Goal: Task Accomplishment & Management: Complete application form

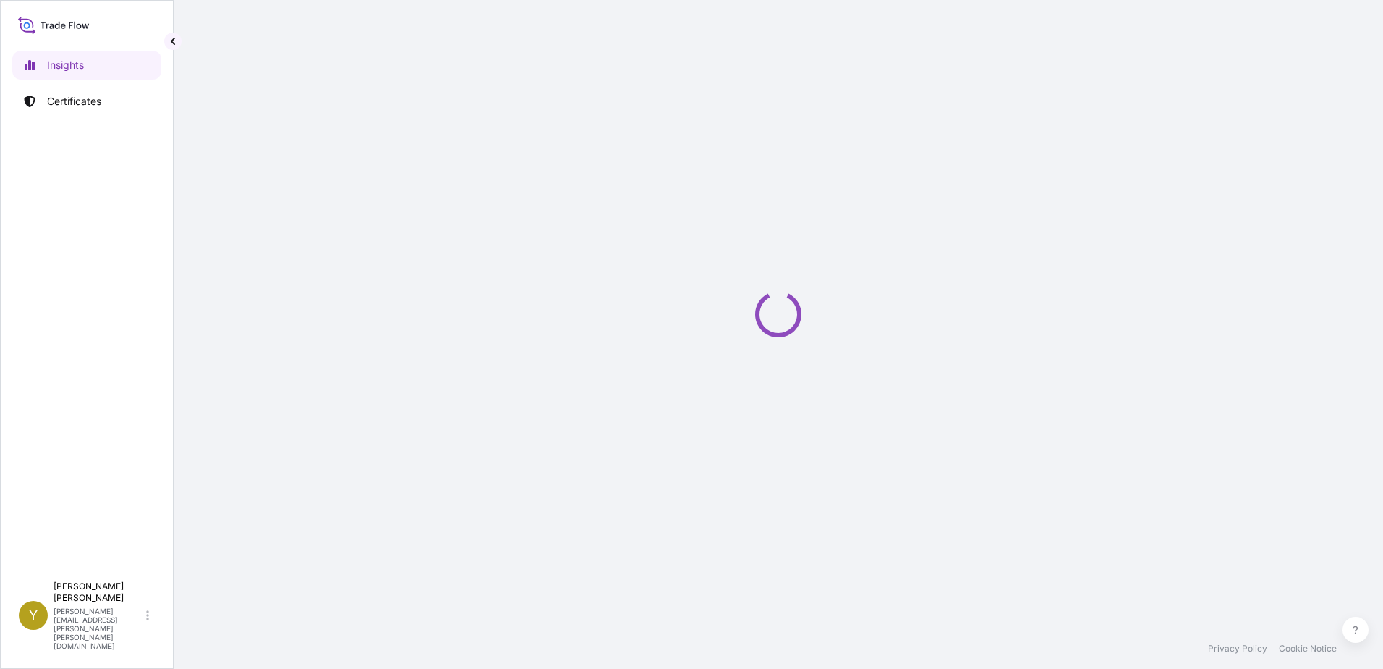
select select "2025"
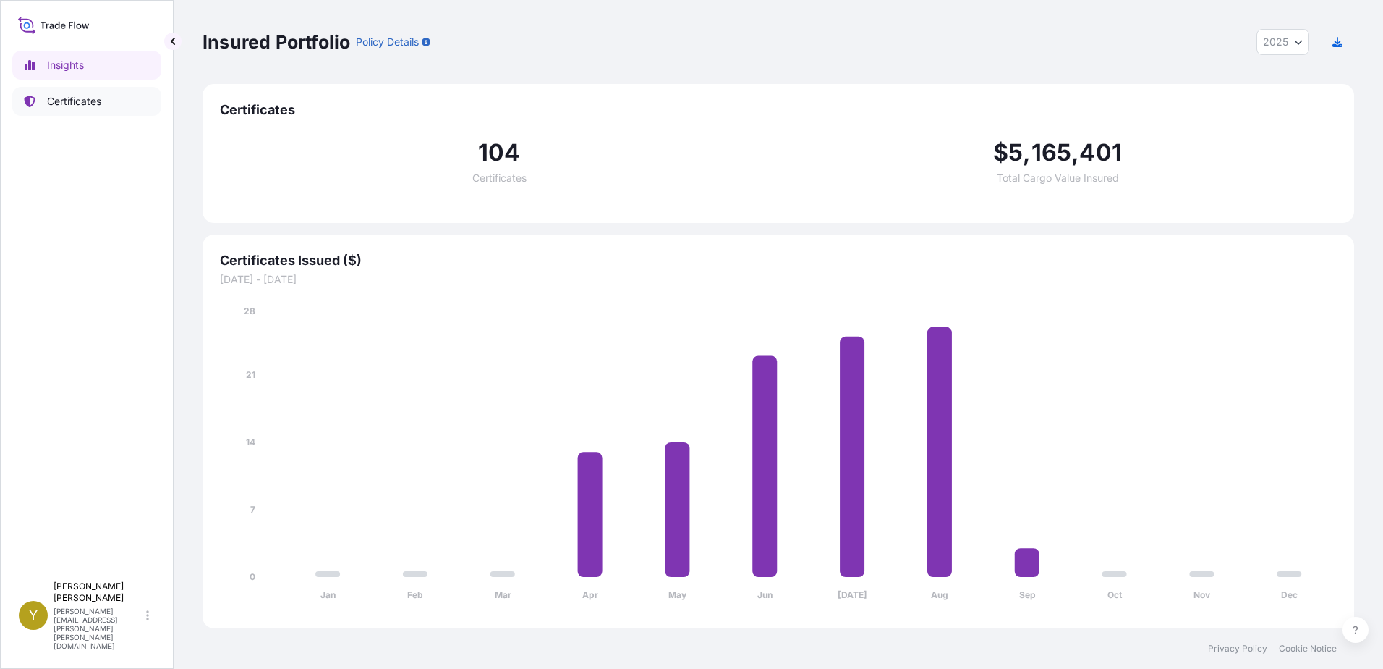
click at [74, 108] on p "Certificates" at bounding box center [74, 101] width 54 height 14
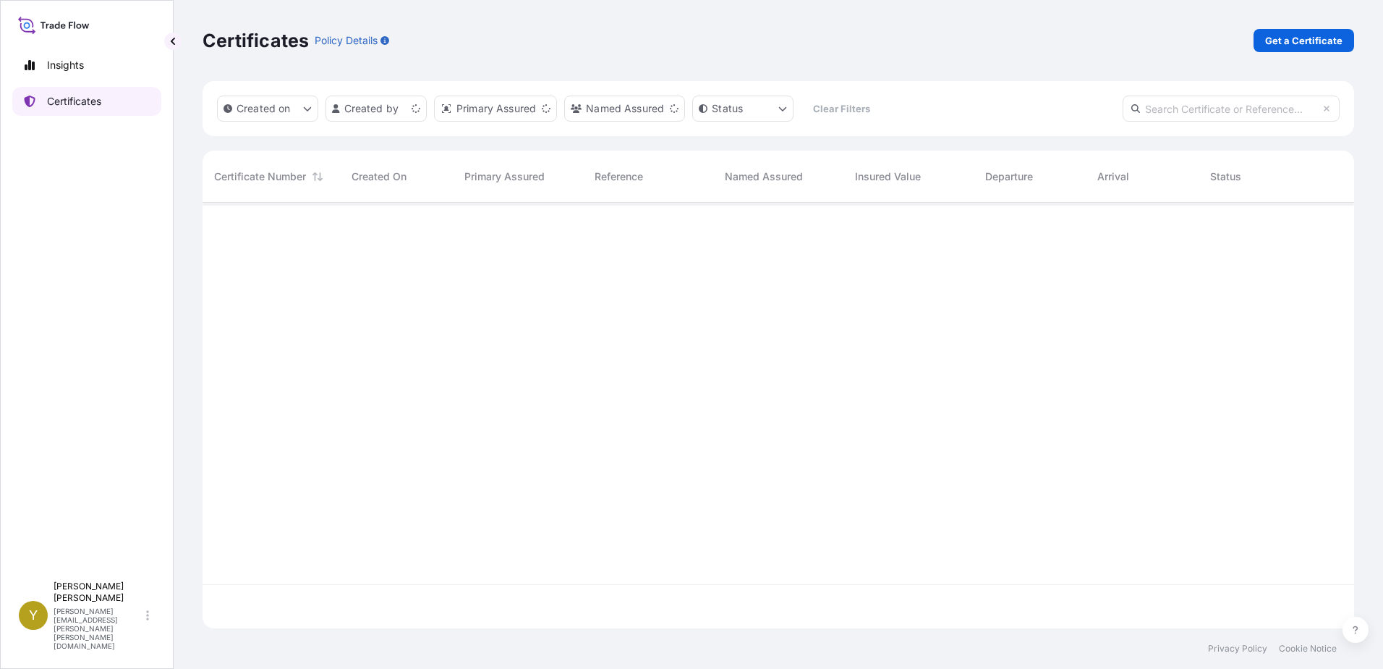
scroll to position [423, 1141]
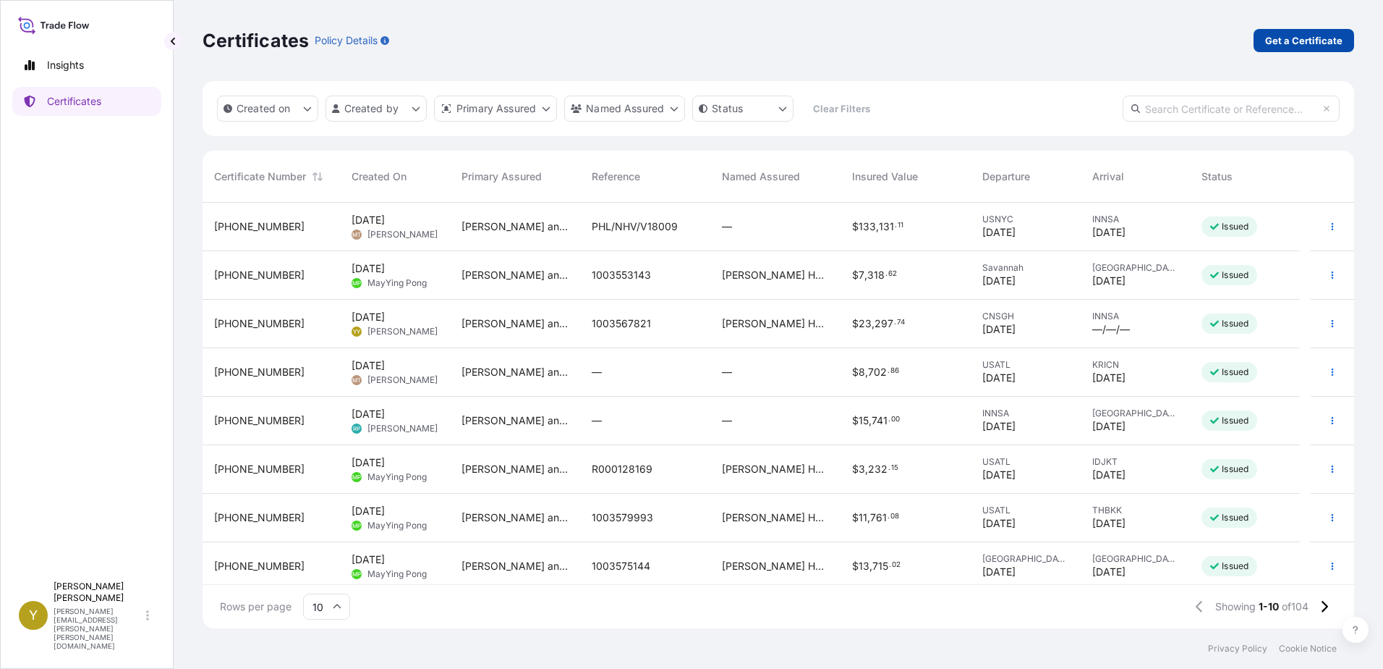
click at [1315, 47] on p "Get a Certificate" at bounding box center [1304, 40] width 77 height 14
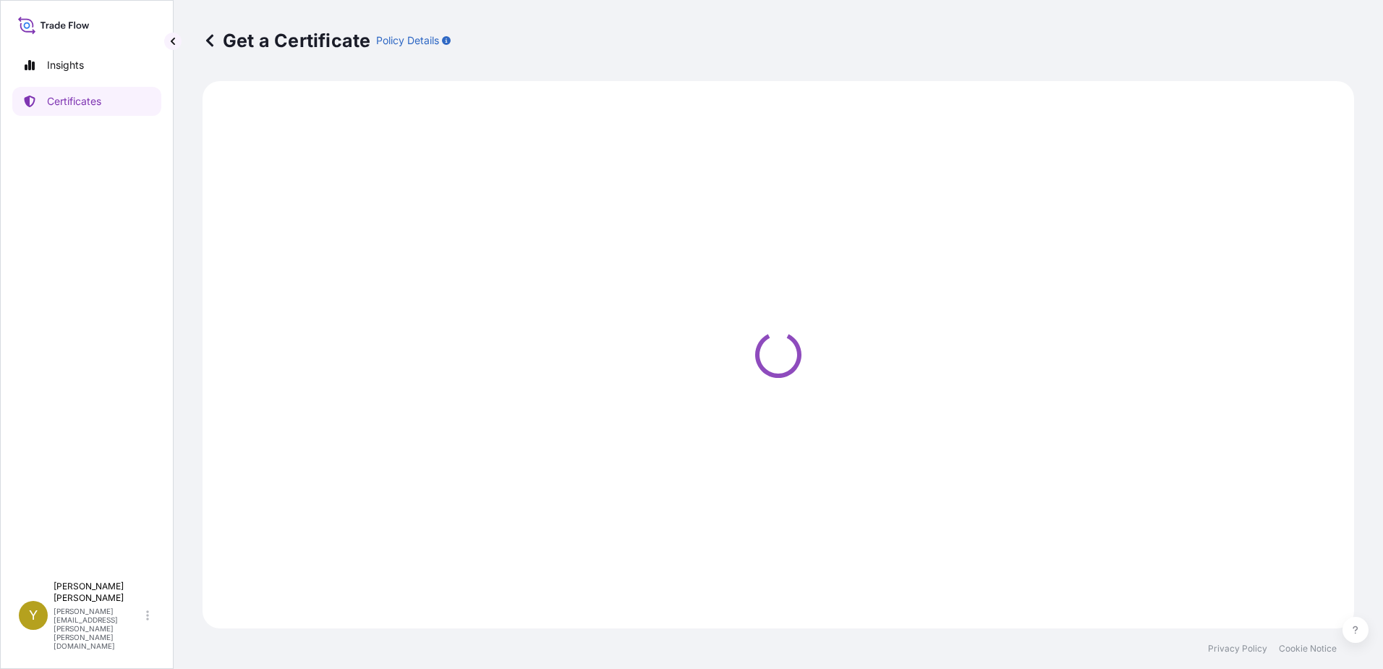
select select "Ocean Vessel"
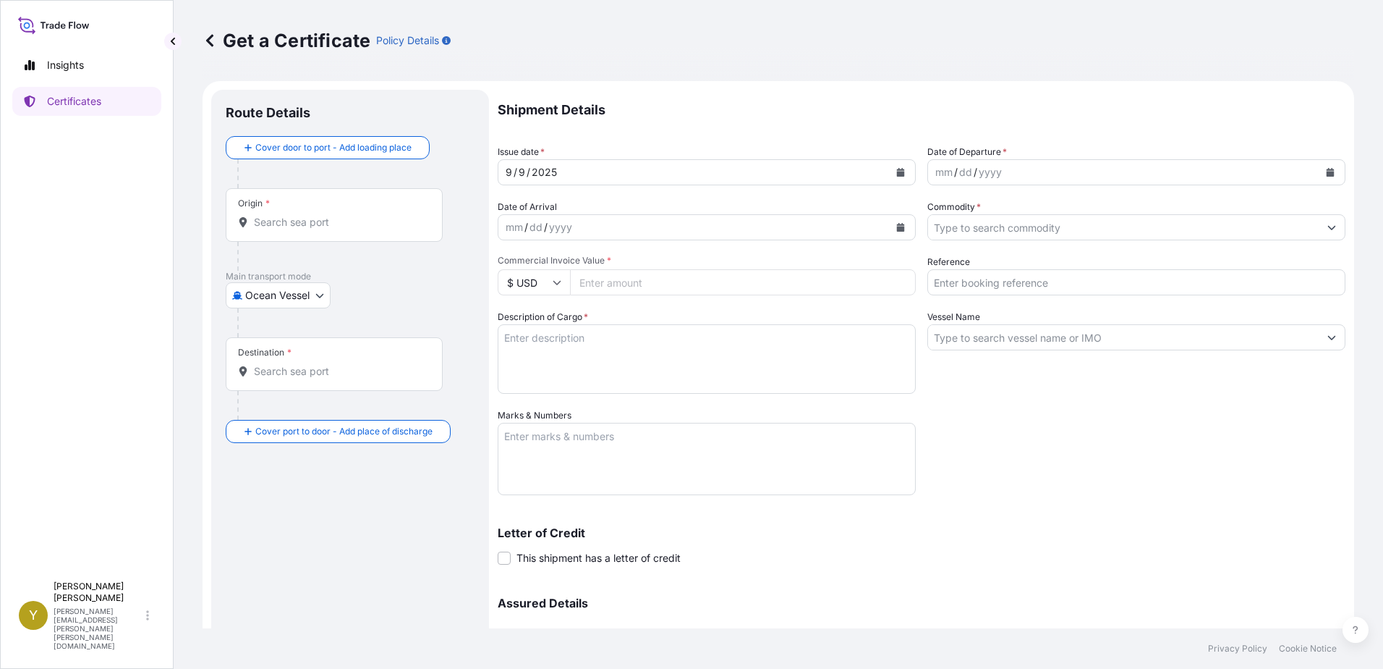
click at [302, 214] on div "Origin *" at bounding box center [334, 215] width 217 height 54
click at [302, 215] on input "Origin *" at bounding box center [339, 222] width 171 height 14
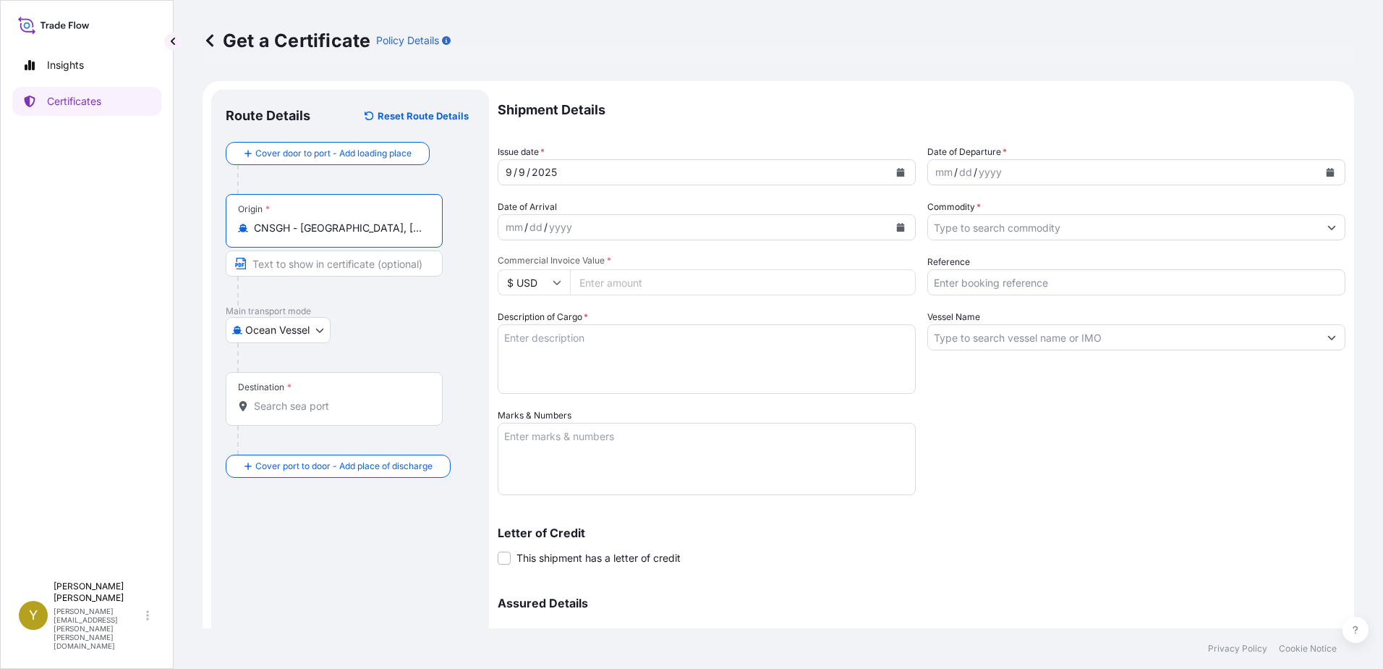
type input "CNSGH - [GEOGRAPHIC_DATA], [GEOGRAPHIC_DATA]"
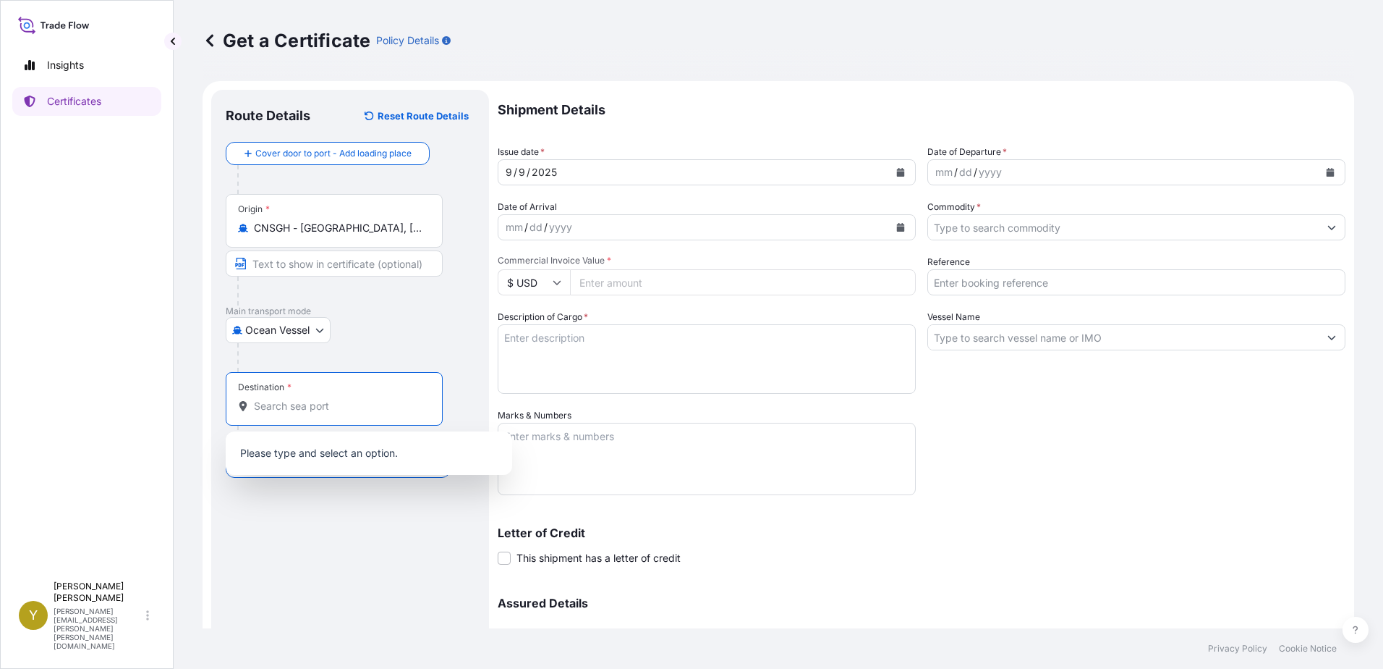
click at [384, 404] on input "Destination *" at bounding box center [339, 406] width 171 height 14
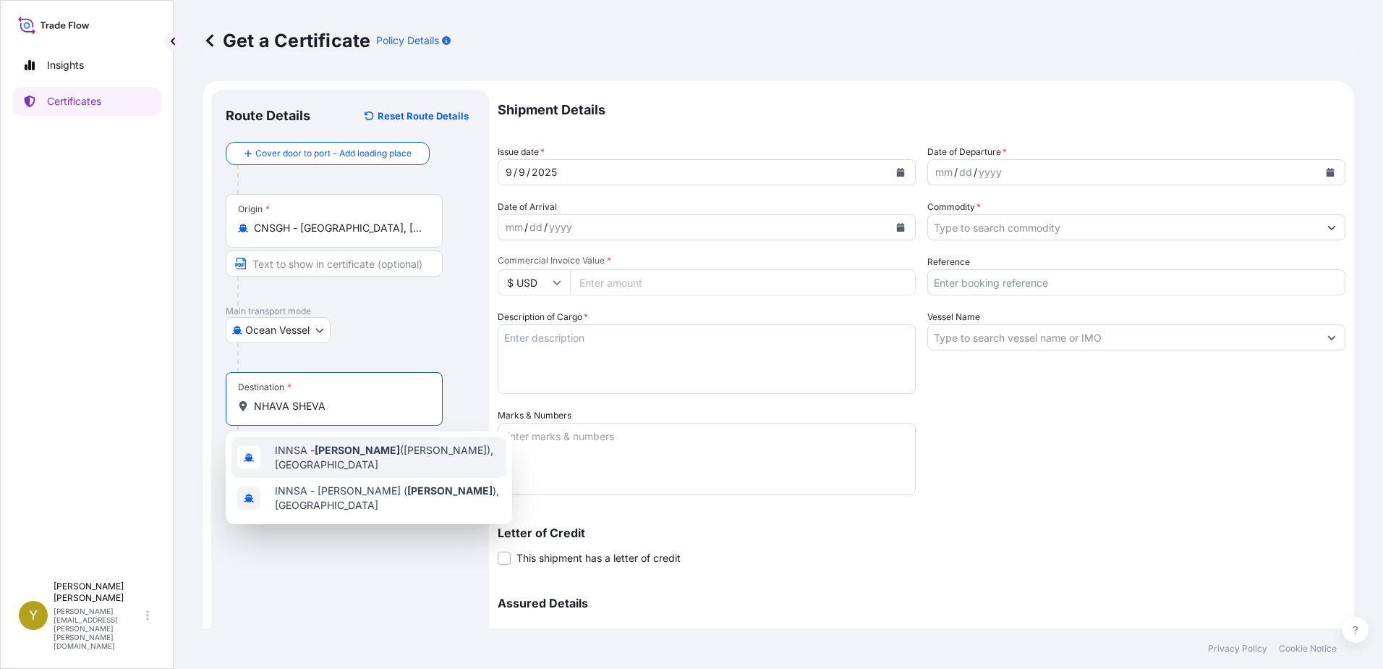
click at [378, 456] on span "INNSA - [GEOGRAPHIC_DATA] ([PERSON_NAME]), [GEOGRAPHIC_DATA]" at bounding box center [388, 457] width 226 height 29
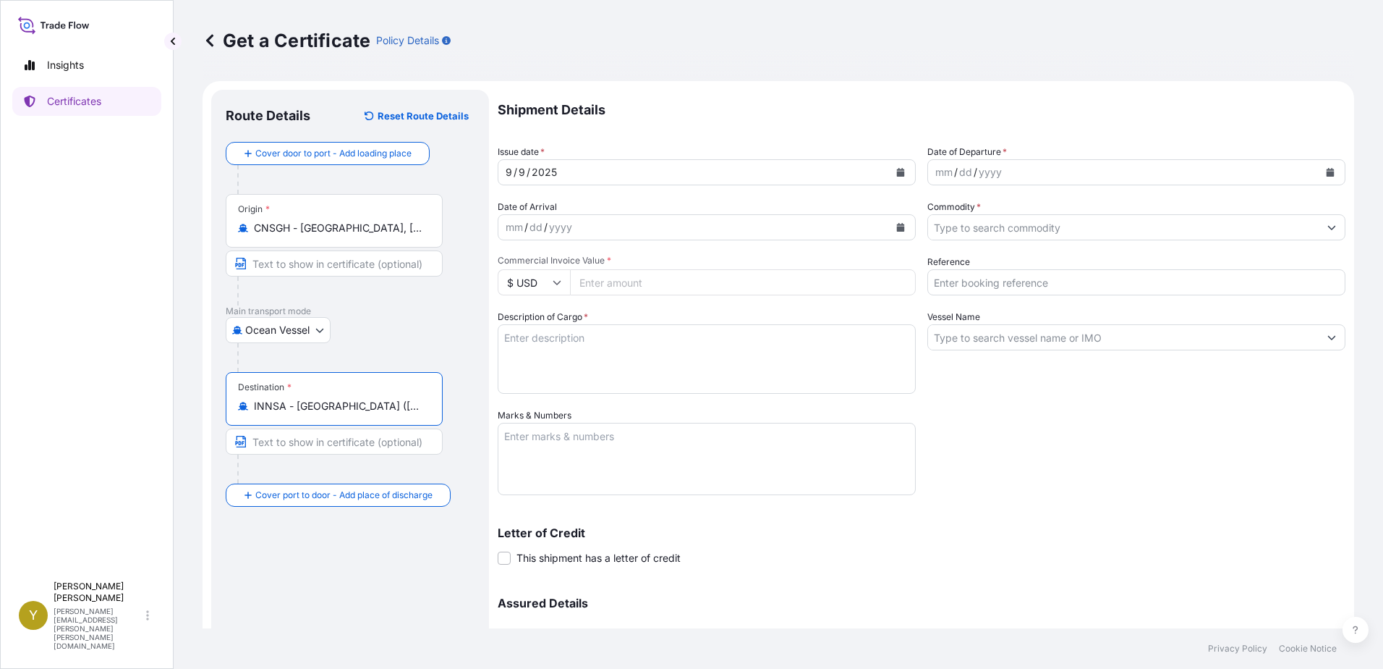
type input "INNSA - [GEOGRAPHIC_DATA] ([PERSON_NAME]), [GEOGRAPHIC_DATA]"
click at [1046, 169] on div "mm / dd / yyyy" at bounding box center [1123, 172] width 391 height 26
click at [1321, 162] on button "Calendar" at bounding box center [1330, 172] width 23 height 23
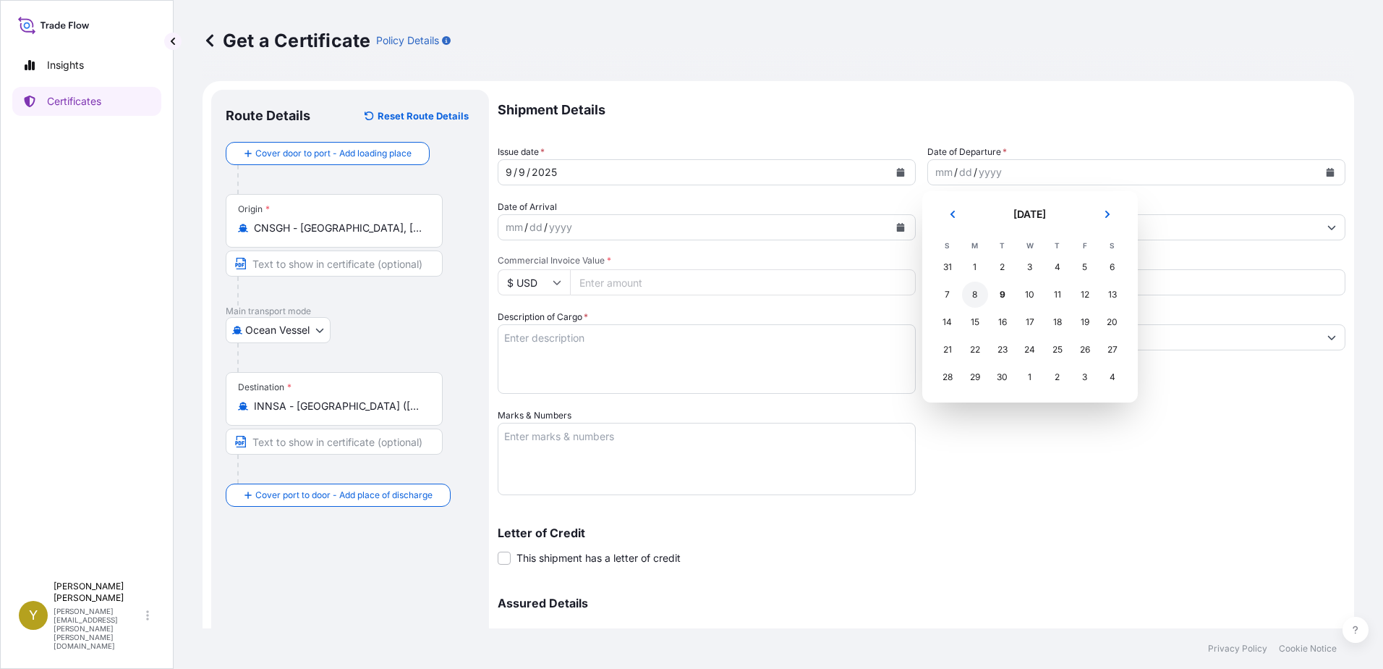
click at [975, 296] on div "8" at bounding box center [975, 294] width 26 height 26
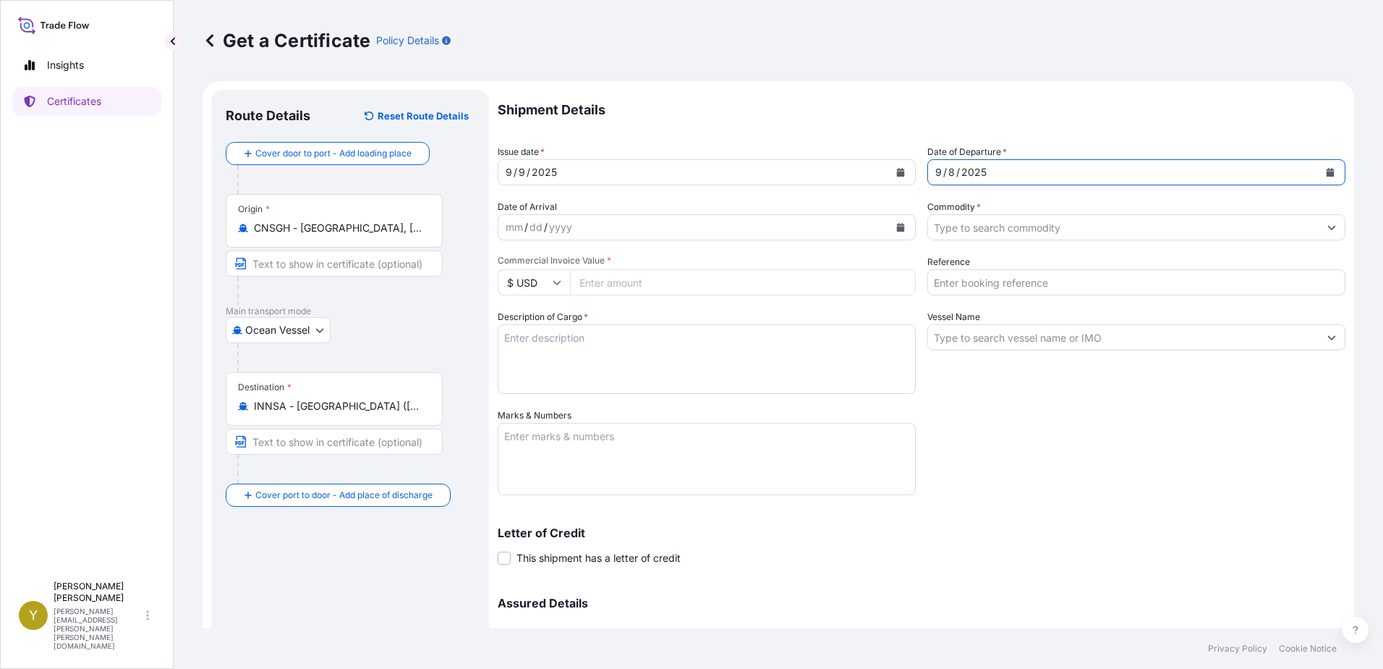
click at [992, 231] on input "Commodity *" at bounding box center [1123, 227] width 391 height 26
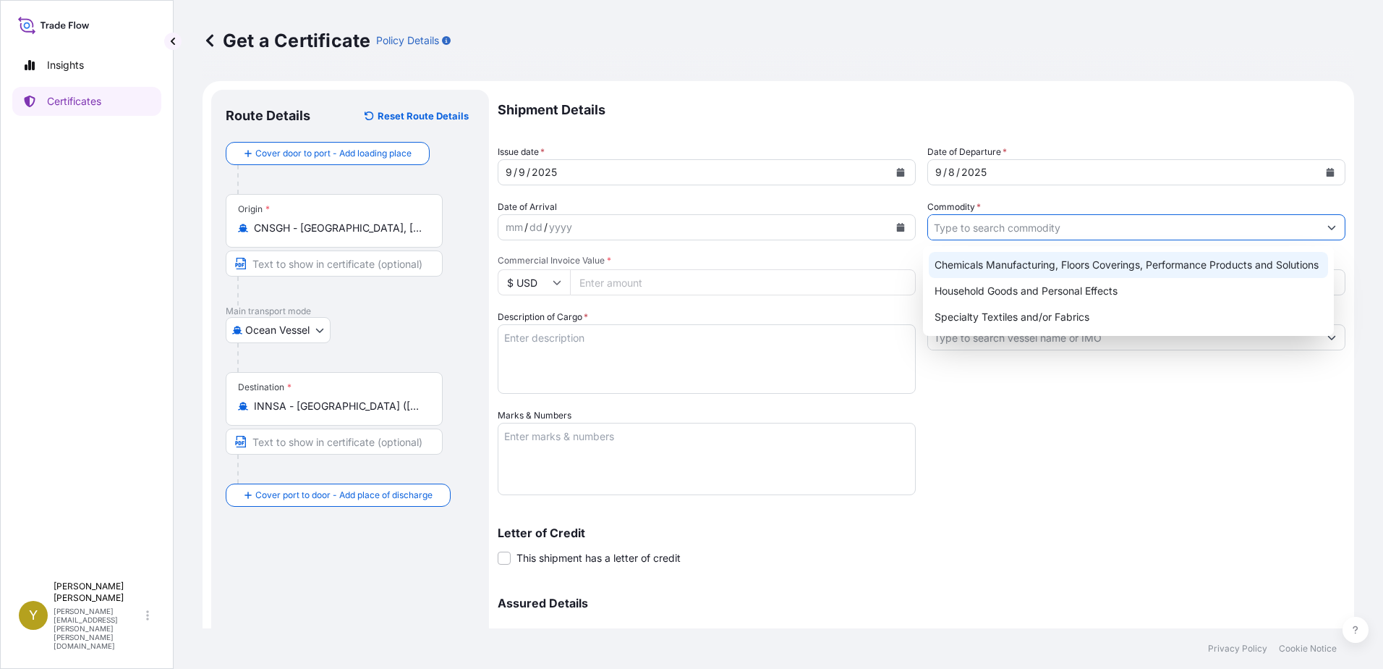
click at [1021, 268] on div "Chemicals Manufacturing, Floors Coverings, Performance Products and Solutions" at bounding box center [1129, 265] width 400 height 26
type input "Chemicals Manufacturing, Floors Coverings, Performance Products and Solutions"
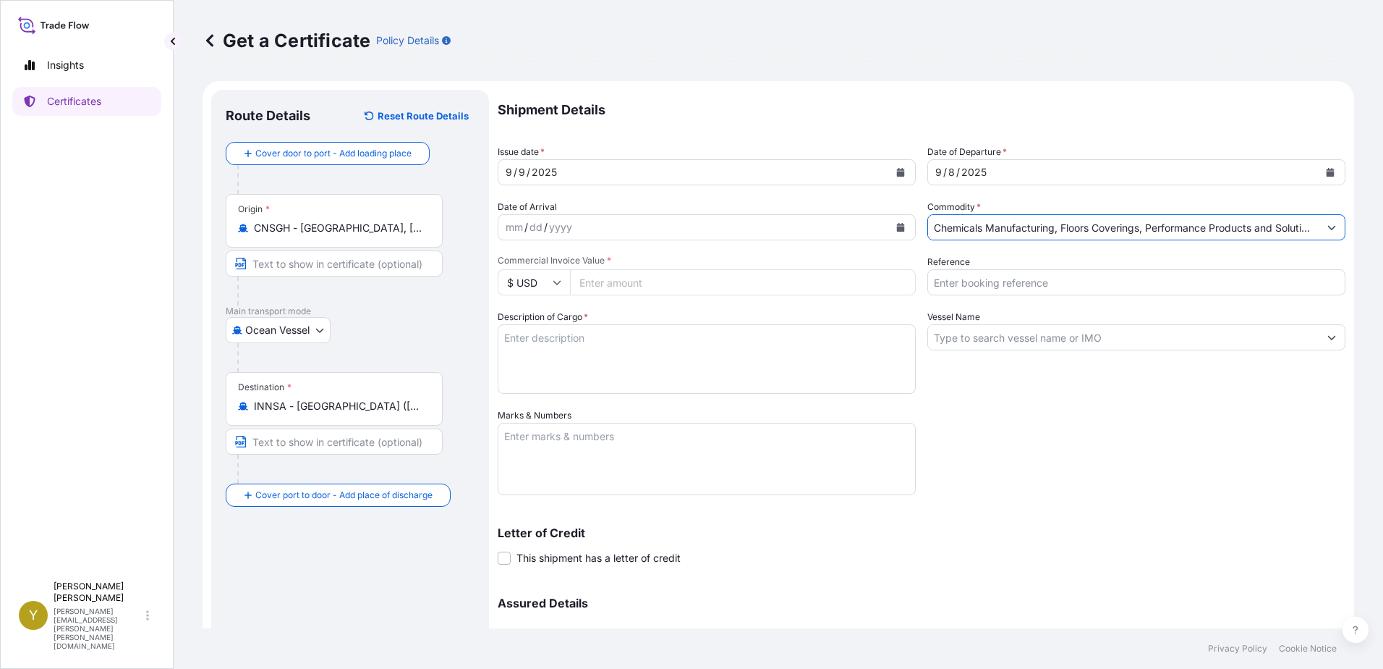
click at [646, 282] on input "Commercial Invoice Value *" at bounding box center [743, 282] width 346 height 26
type input "127494.6"
click at [1019, 281] on input "Reference" at bounding box center [1137, 282] width 418 height 26
type input "1003547377"
click at [763, 355] on textarea "Description of Cargo *" at bounding box center [707, 358] width 418 height 69
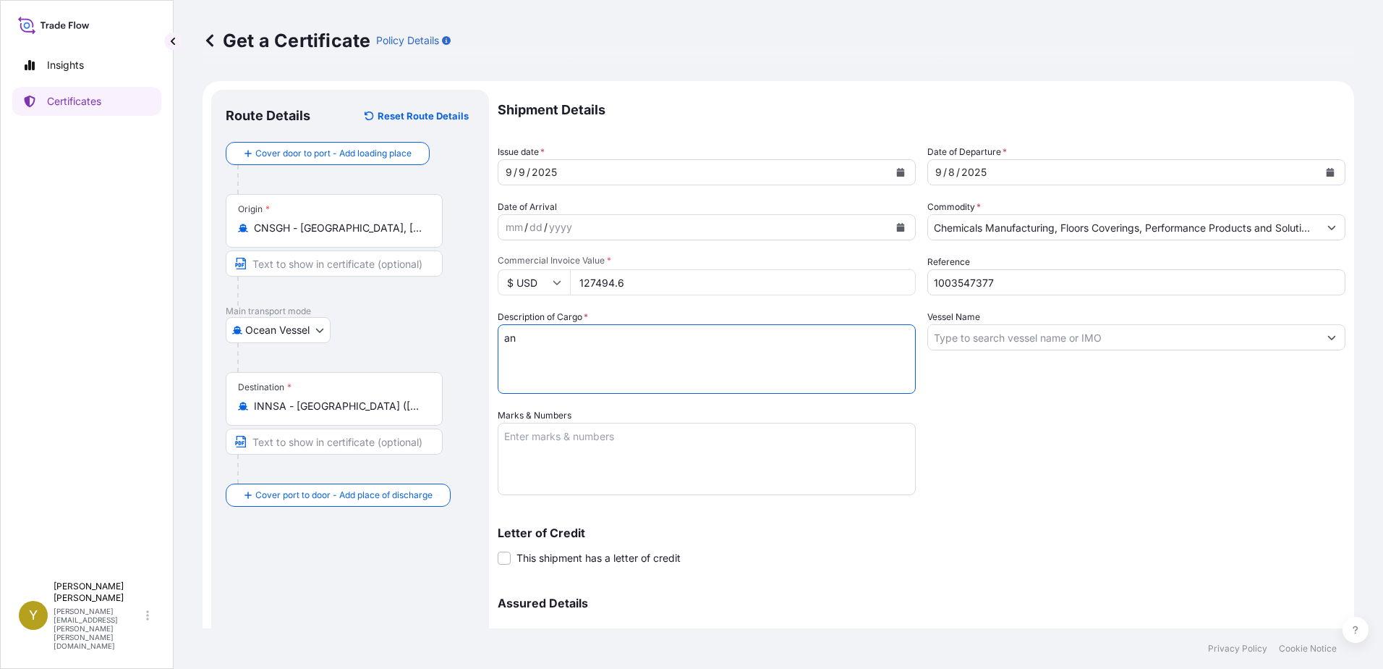
type textarea "a"
type textarea "ANTISTATIC CARPET TILES"
click at [1068, 335] on input "Vessel Name" at bounding box center [1123, 337] width 391 height 26
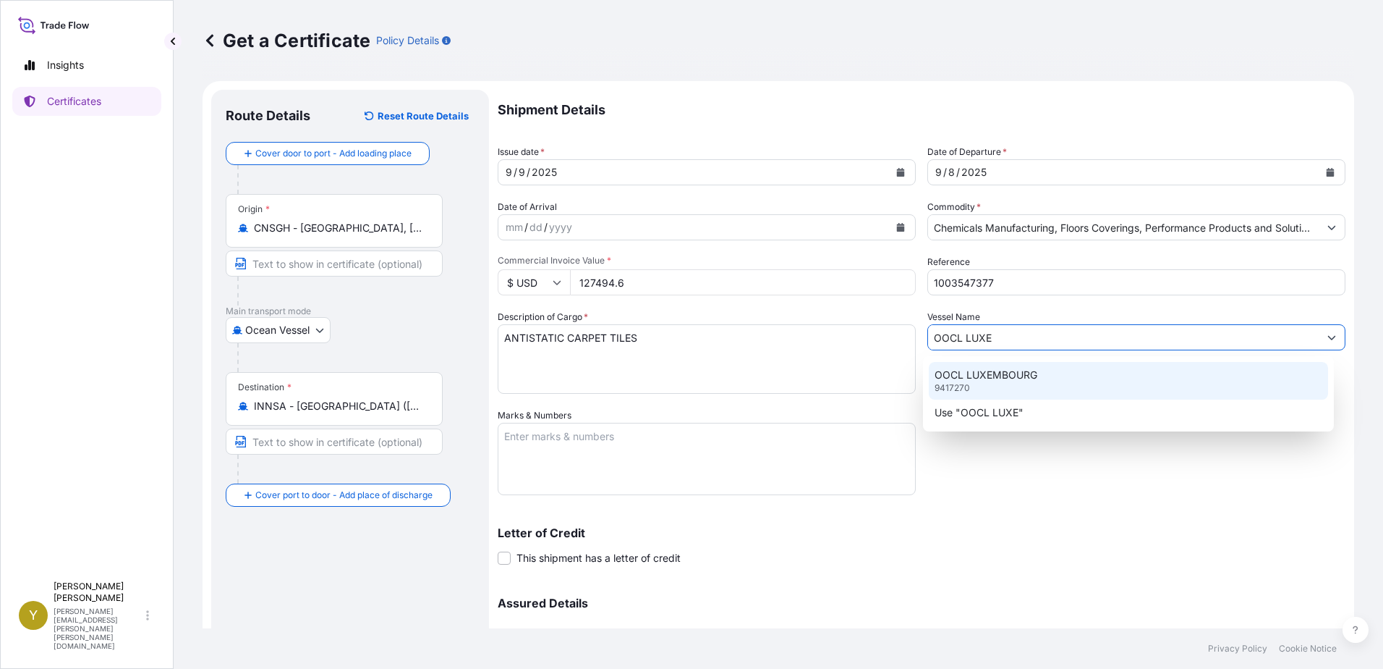
click at [1014, 371] on p "OOCL LUXEMBOURG" at bounding box center [986, 375] width 103 height 14
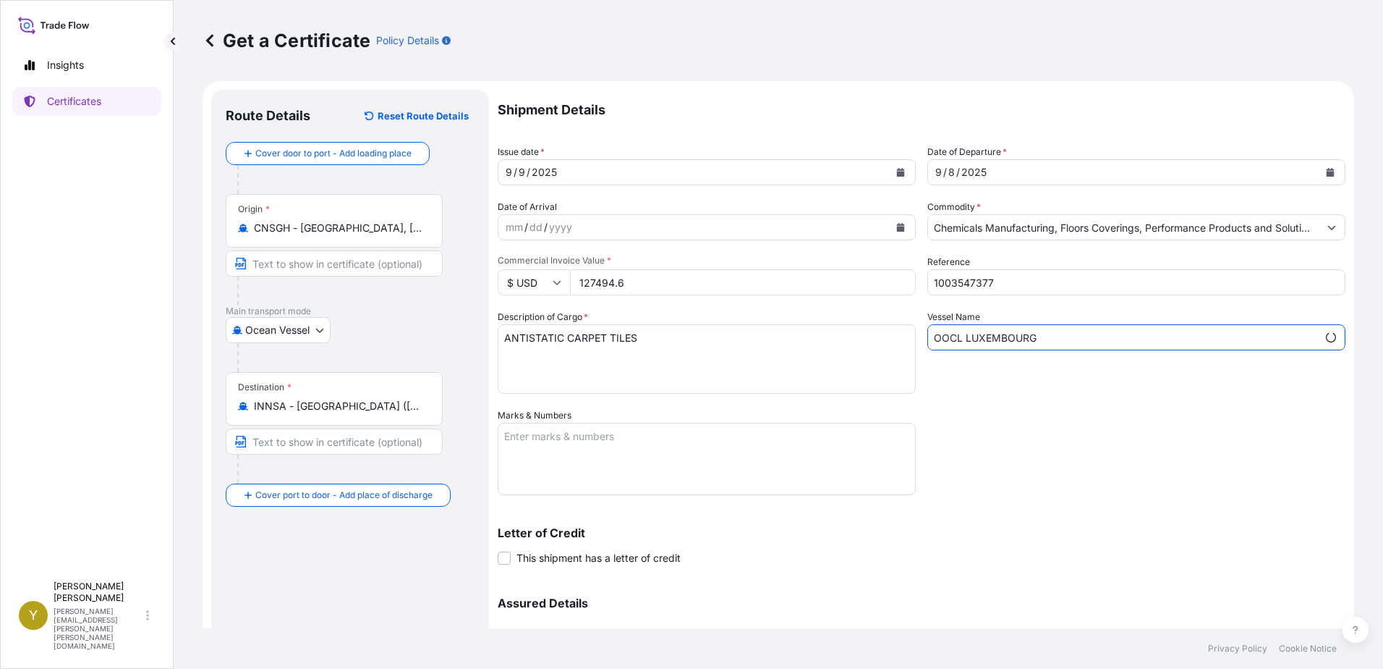
type input "OOCL LUXEMBOURG"
click at [552, 438] on textarea "Marks & Numbers" at bounding box center [707, 459] width 418 height 72
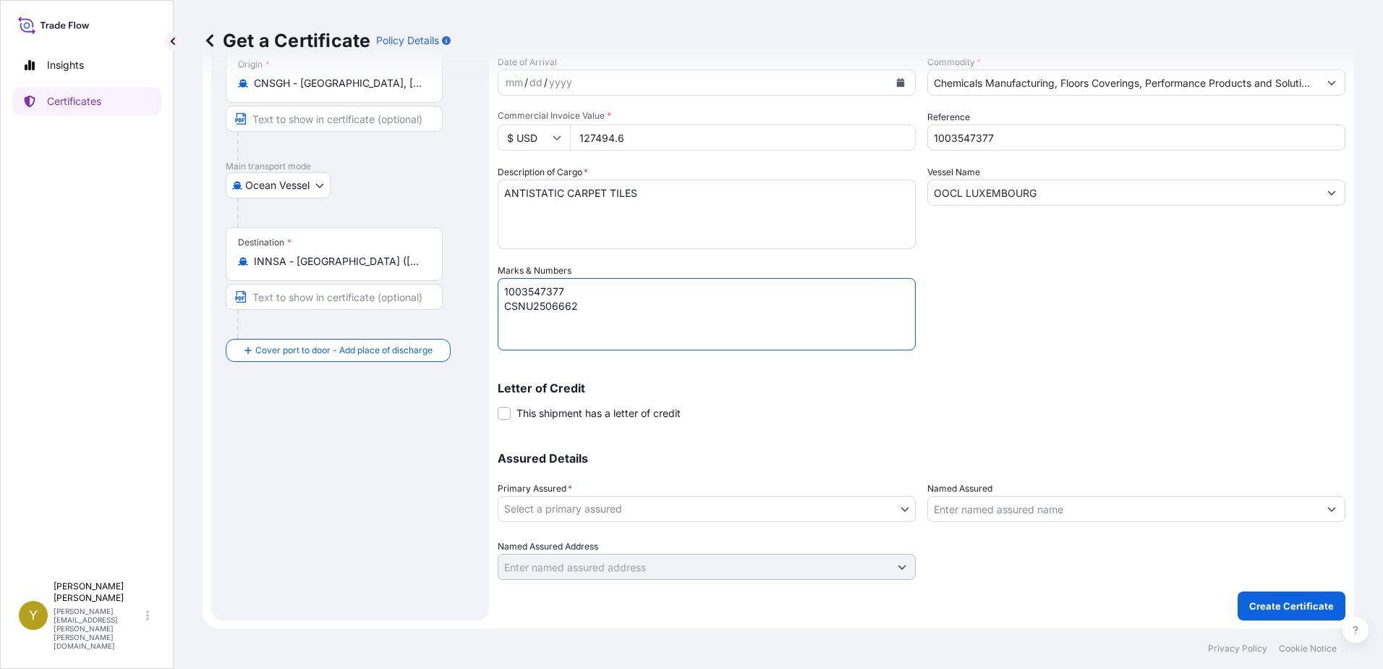
type textarea "1003547377 CSNU2506662"
click at [707, 507] on body "Insights Certificates Y [PERSON_NAME] [PERSON_NAME][EMAIL_ADDRESS][PERSON_NAME]…" at bounding box center [691, 334] width 1383 height 669
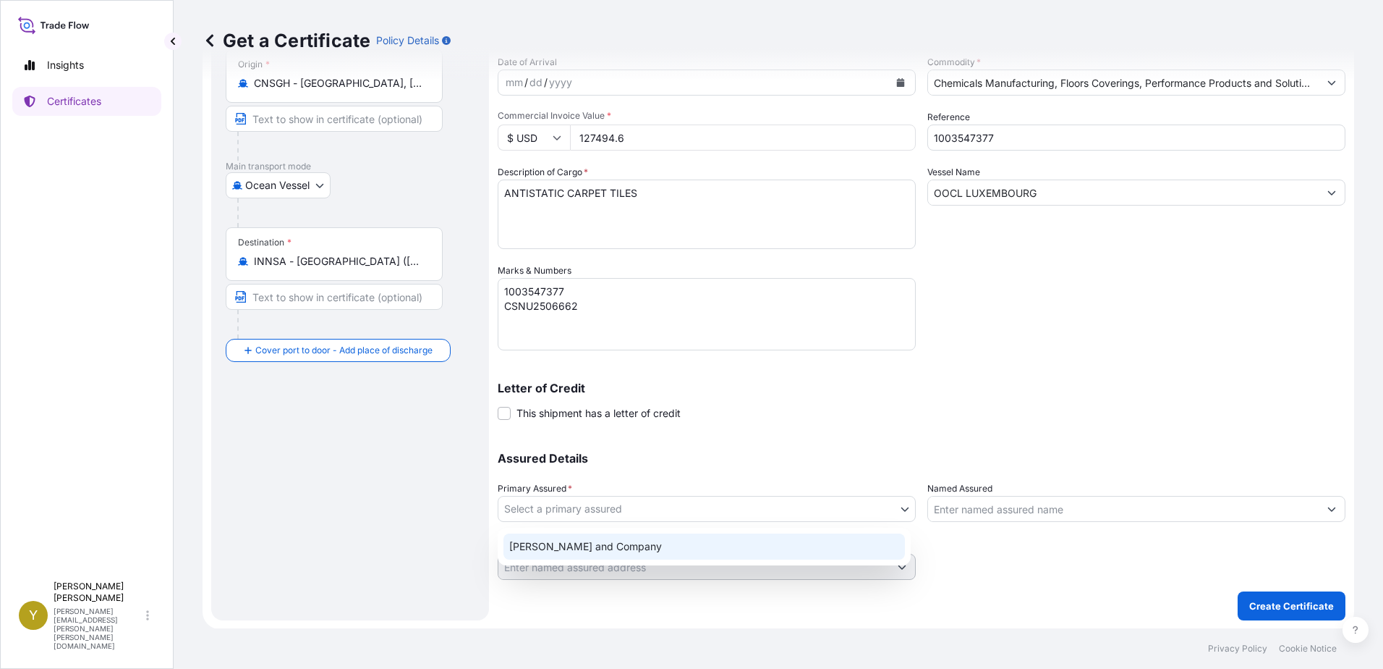
click at [679, 546] on div "[PERSON_NAME] and Company" at bounding box center [705, 546] width 402 height 26
select select "31531"
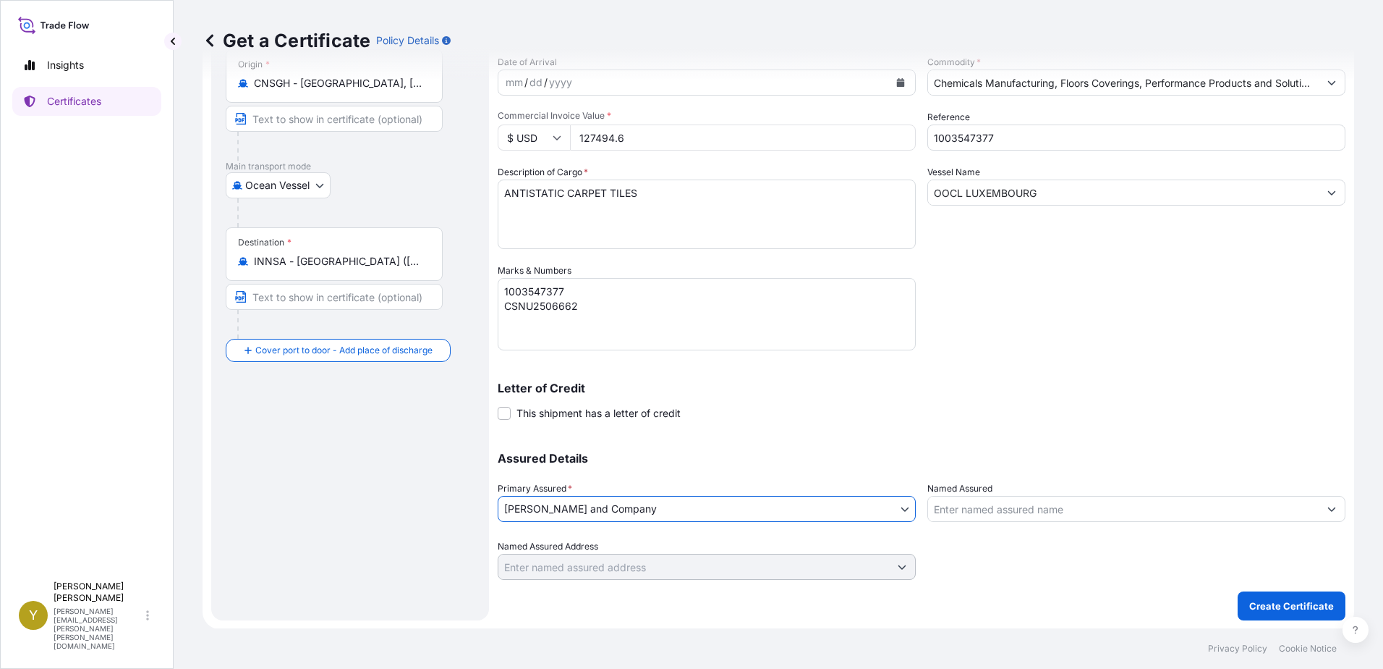
click at [1061, 497] on input "Named Assured" at bounding box center [1123, 509] width 391 height 26
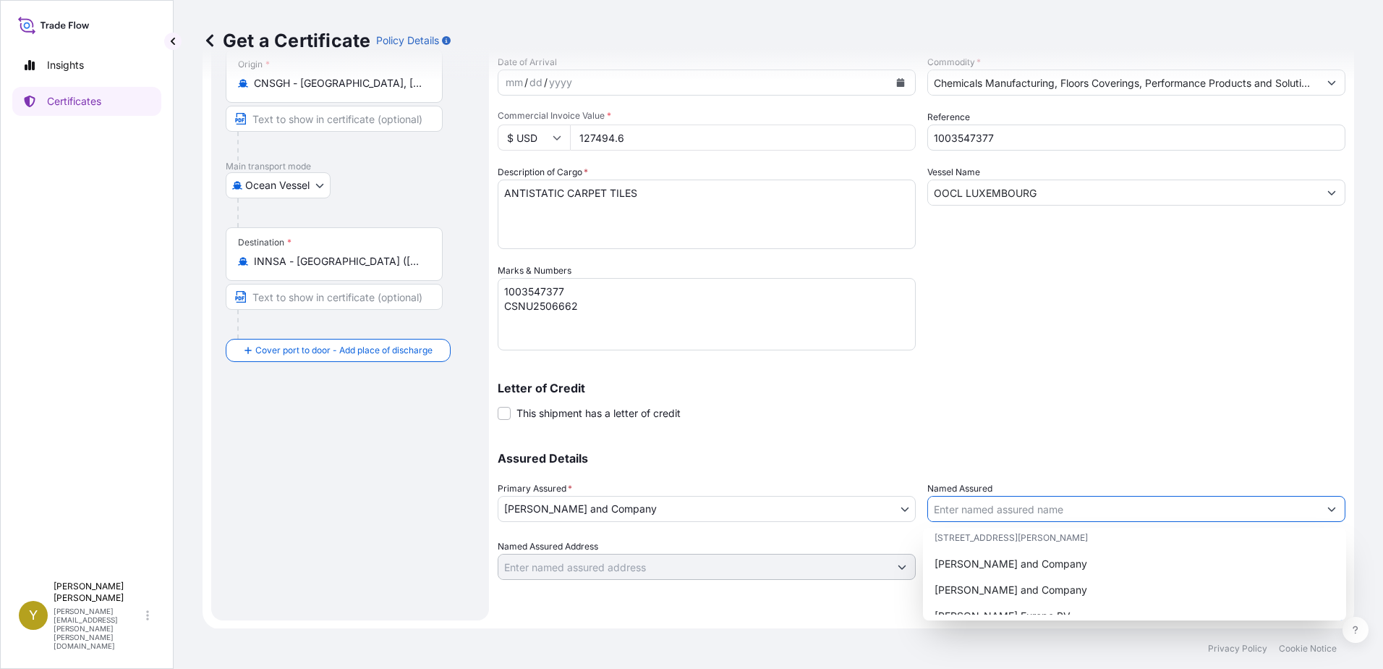
scroll to position [289, 0]
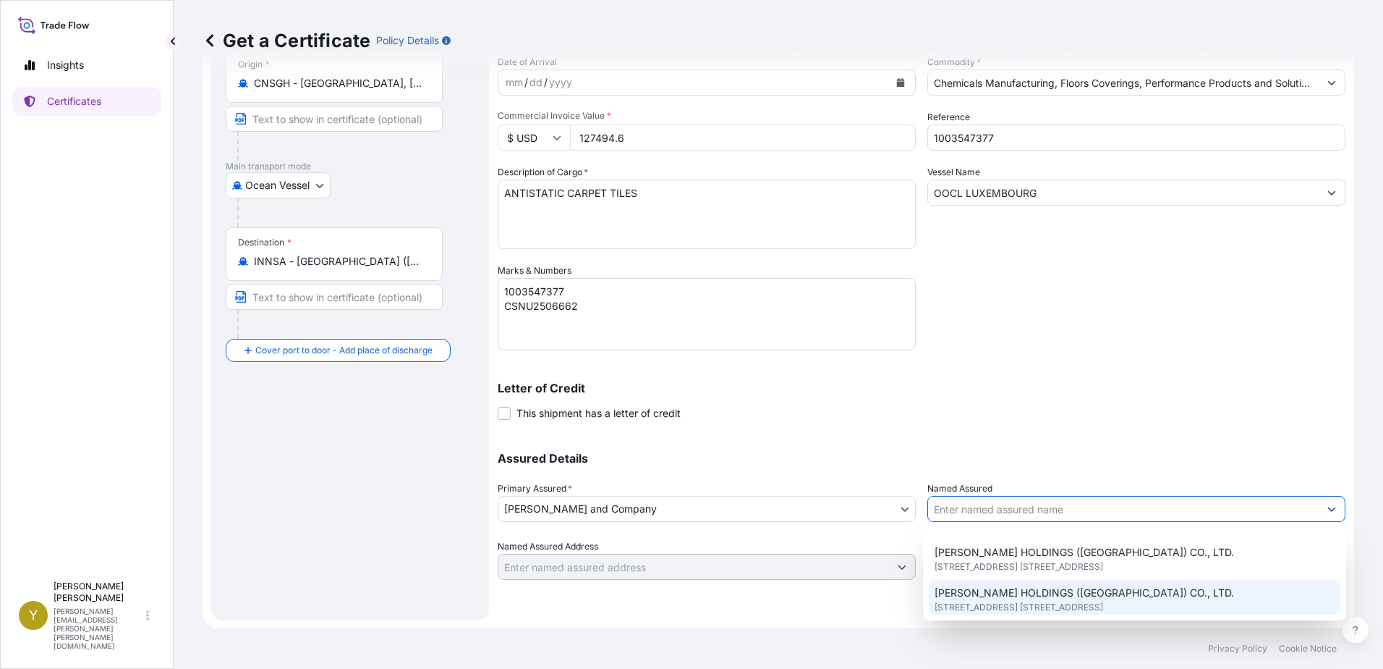
click at [1055, 593] on span "[PERSON_NAME] HOLDINGS ([GEOGRAPHIC_DATA]) CO., LTD." at bounding box center [1085, 592] width 300 height 14
type input "[PERSON_NAME] HOLDINGS ([GEOGRAPHIC_DATA]) CO., LTD."
type input "[STREET_ADDRESS] [STREET_ADDRESS],"
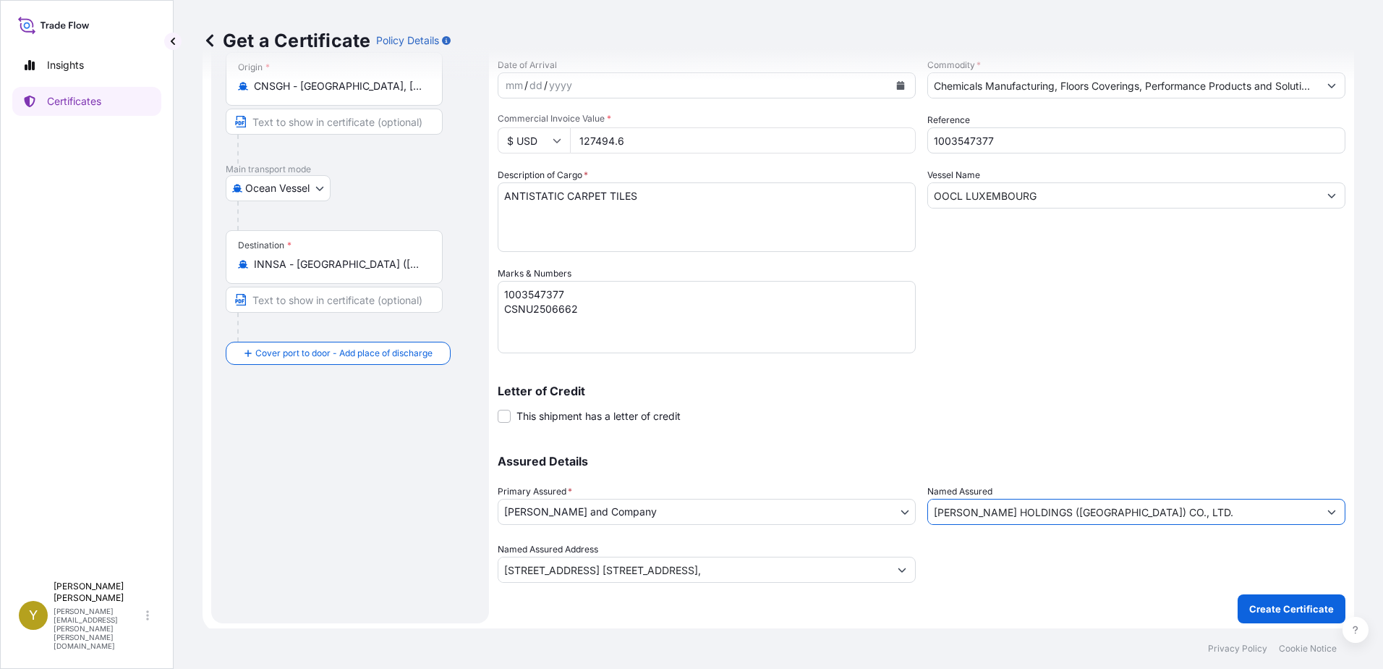
scroll to position [145, 0]
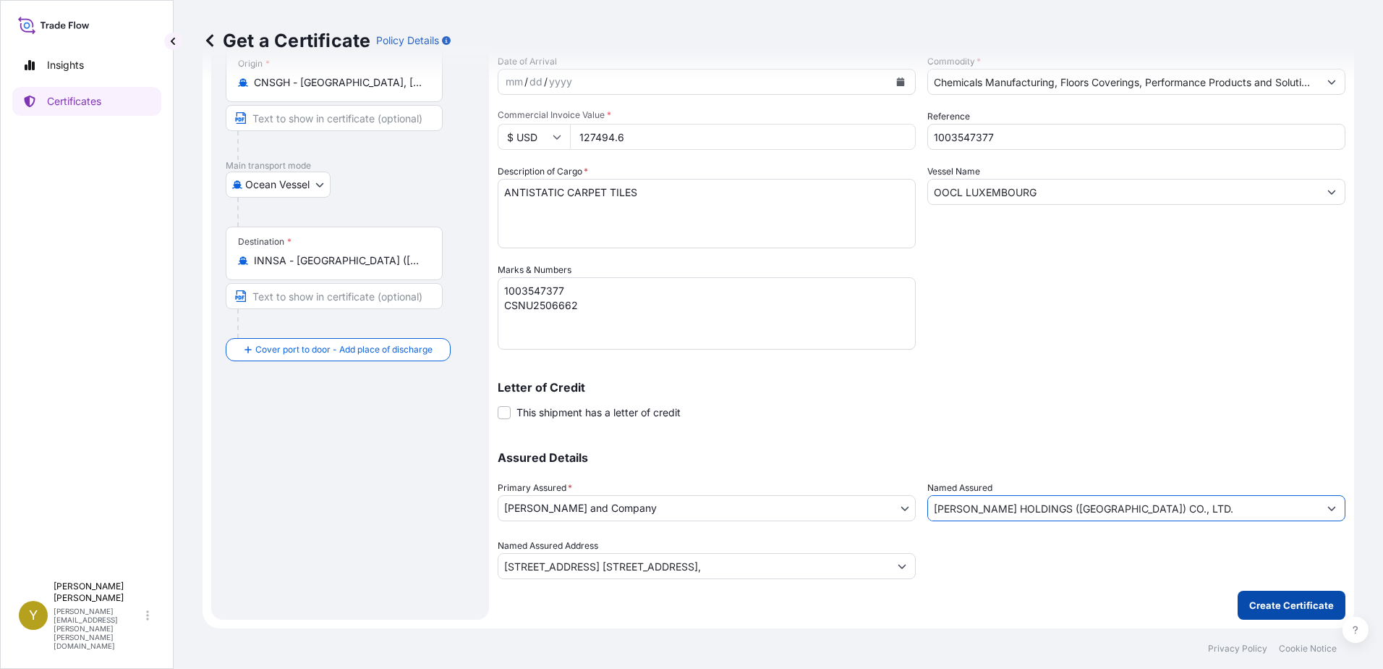
click at [1266, 606] on p "Create Certificate" at bounding box center [1292, 605] width 85 height 14
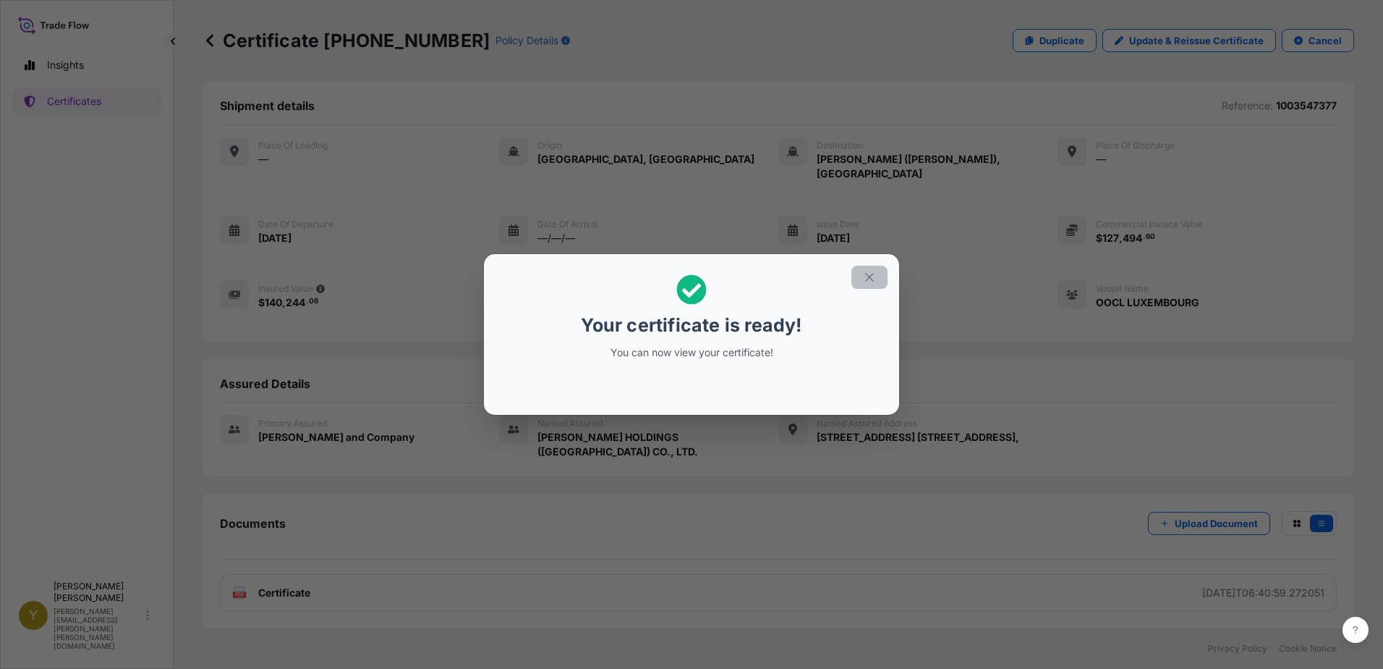
click at [870, 277] on icon "button" at bounding box center [869, 277] width 13 height 13
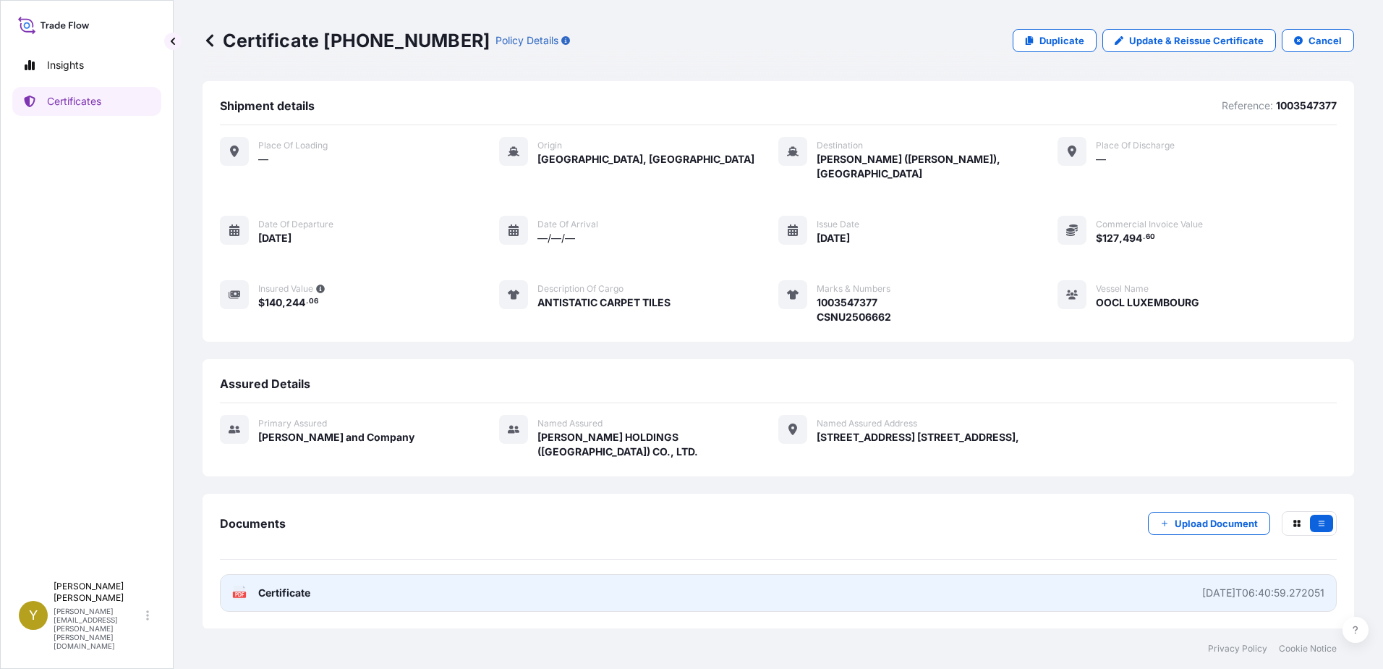
click at [279, 585] on span "Certificate" at bounding box center [284, 592] width 52 height 14
